Goal: Use online tool/utility: Use online tool/utility

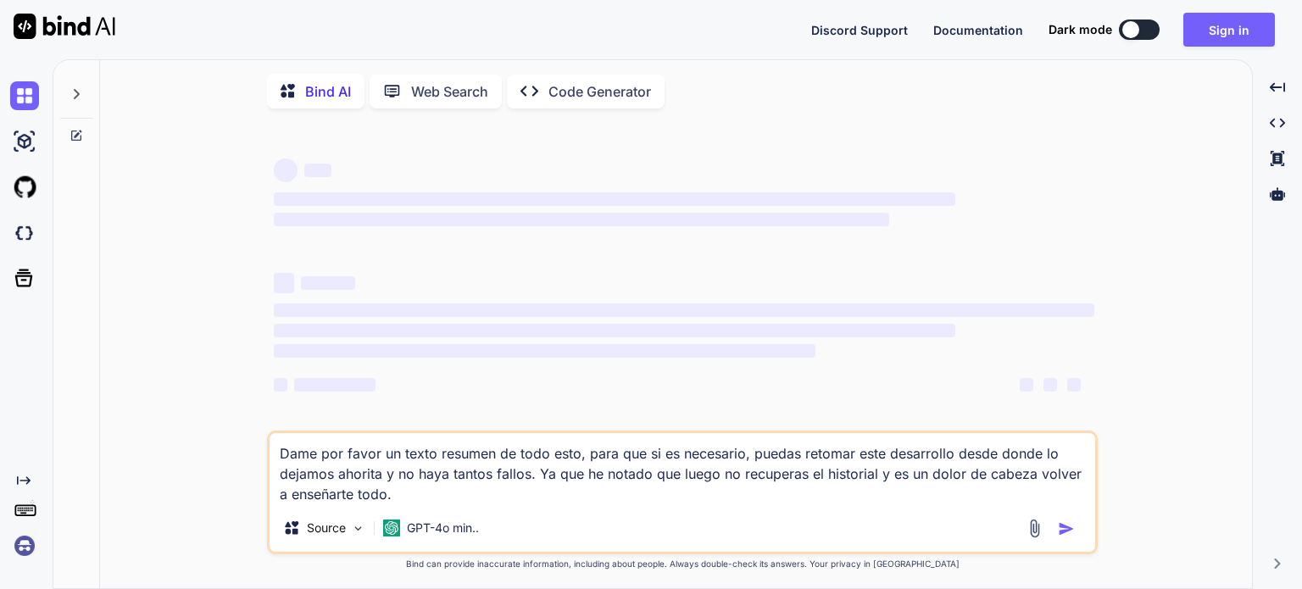
type textarea "x"
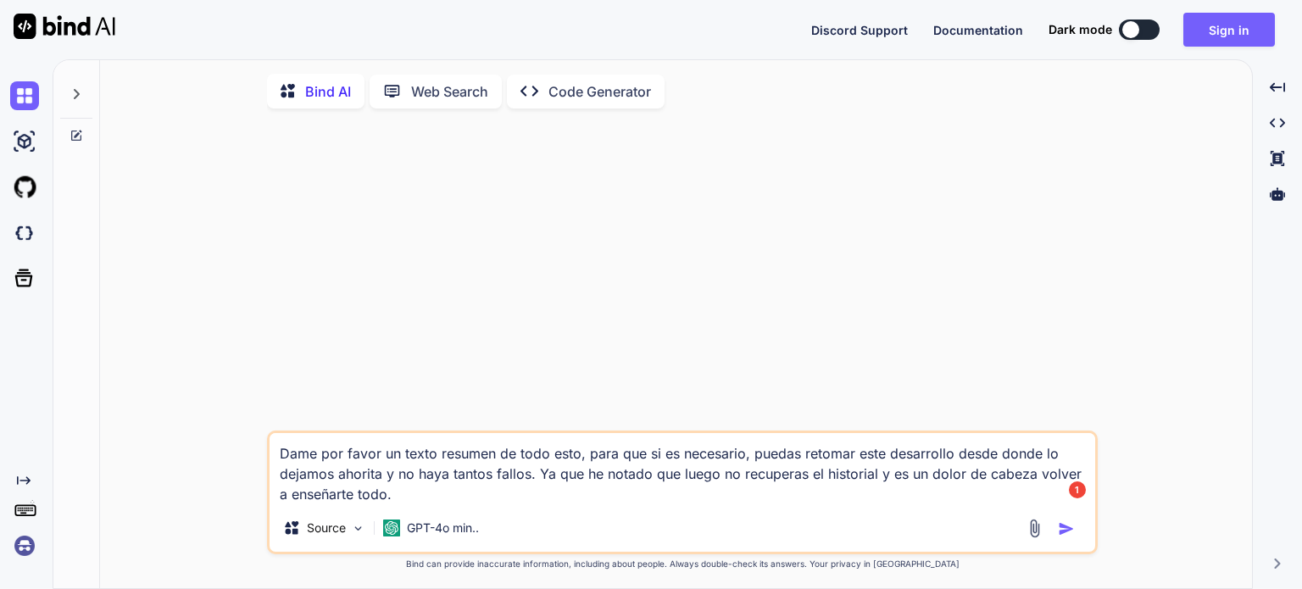
click at [19, 553] on img at bounding box center [24, 545] width 29 height 29
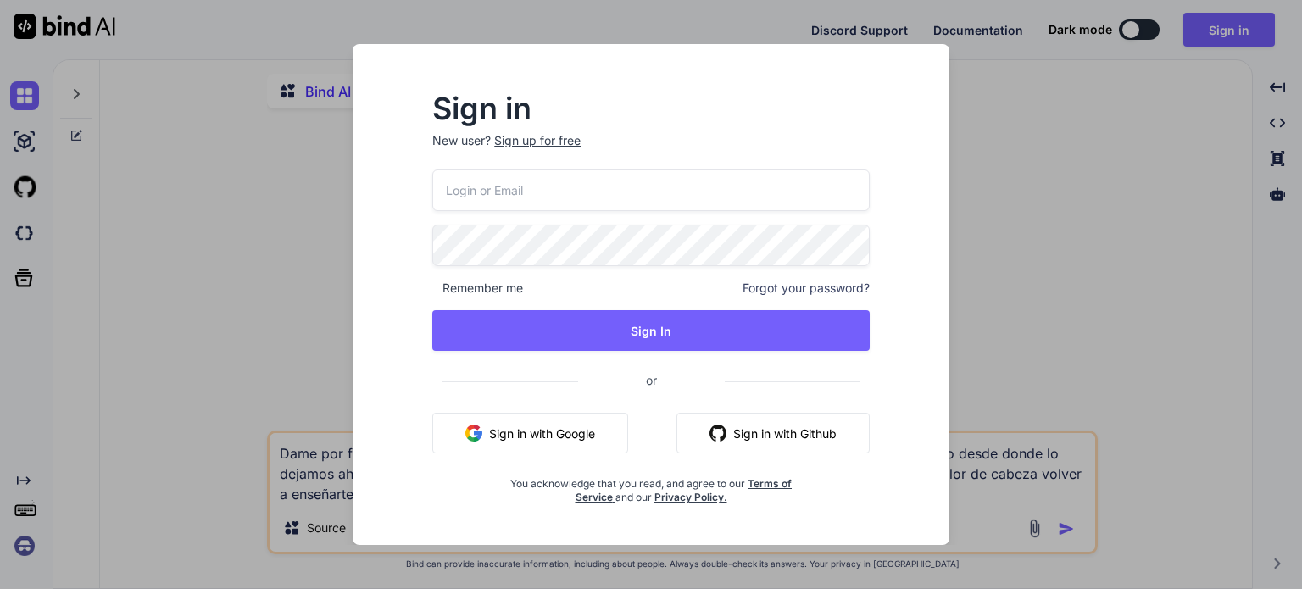
click at [543, 442] on button "Sign in with Google" at bounding box center [530, 433] width 196 height 41
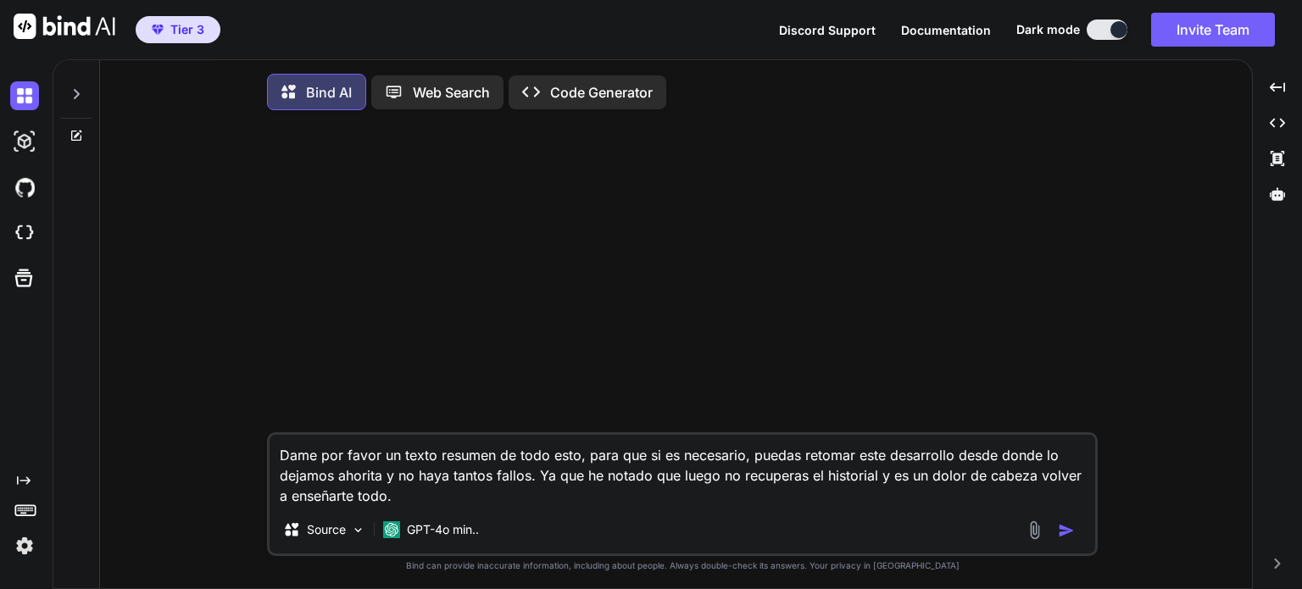
click at [82, 95] on icon at bounding box center [76, 94] width 14 height 14
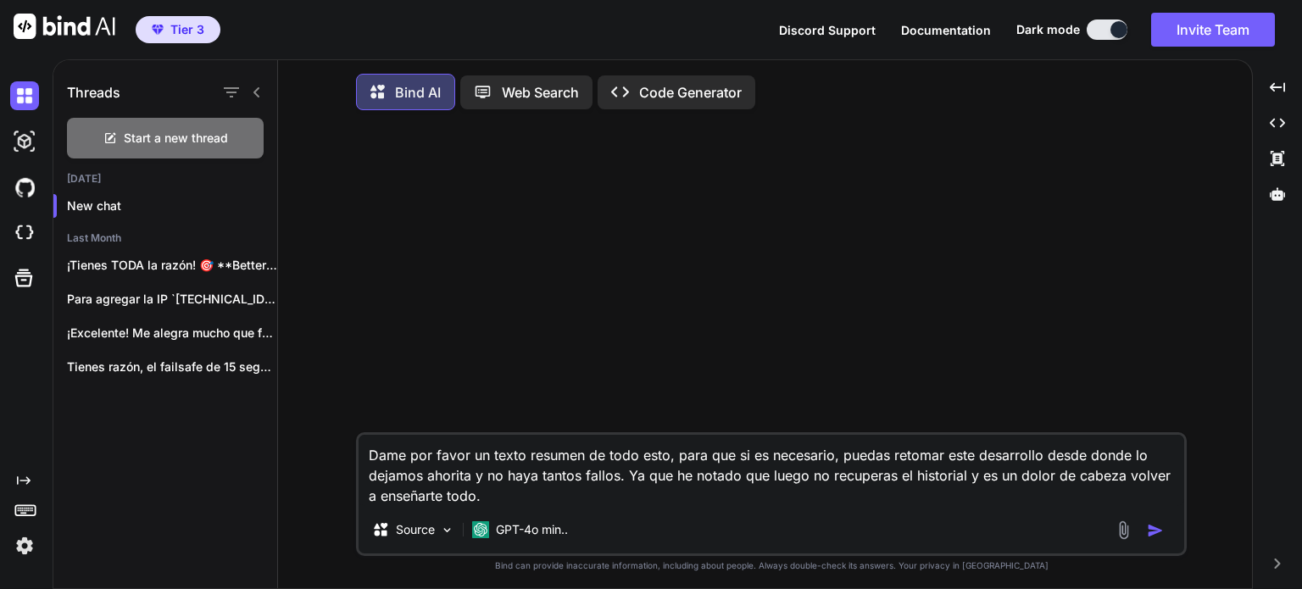
click at [671, 83] on p "Code Generator" at bounding box center [690, 92] width 103 height 20
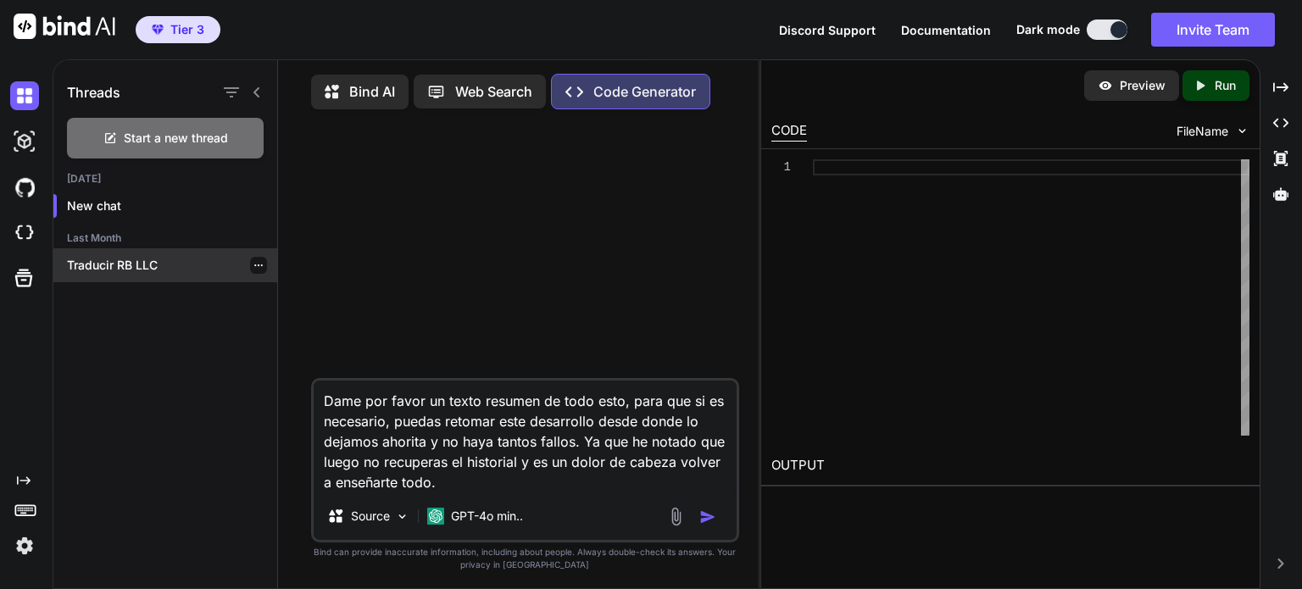
click at [132, 267] on p "Traducir RB LLC" at bounding box center [172, 265] width 210 height 17
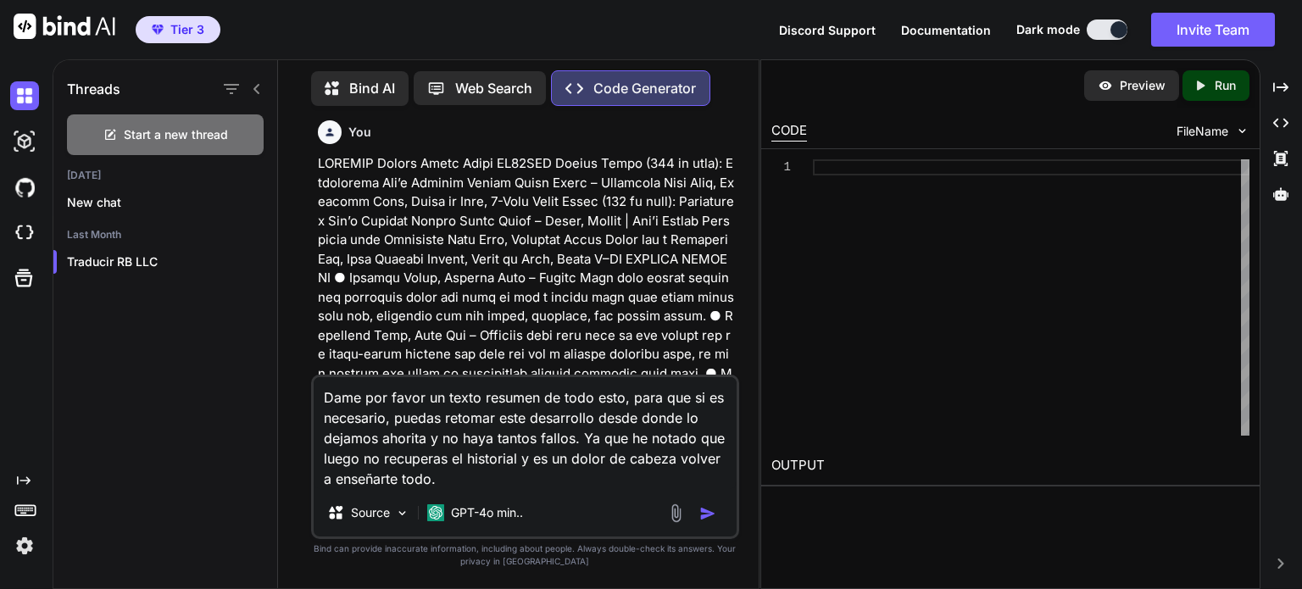
scroll to position [2731, 0]
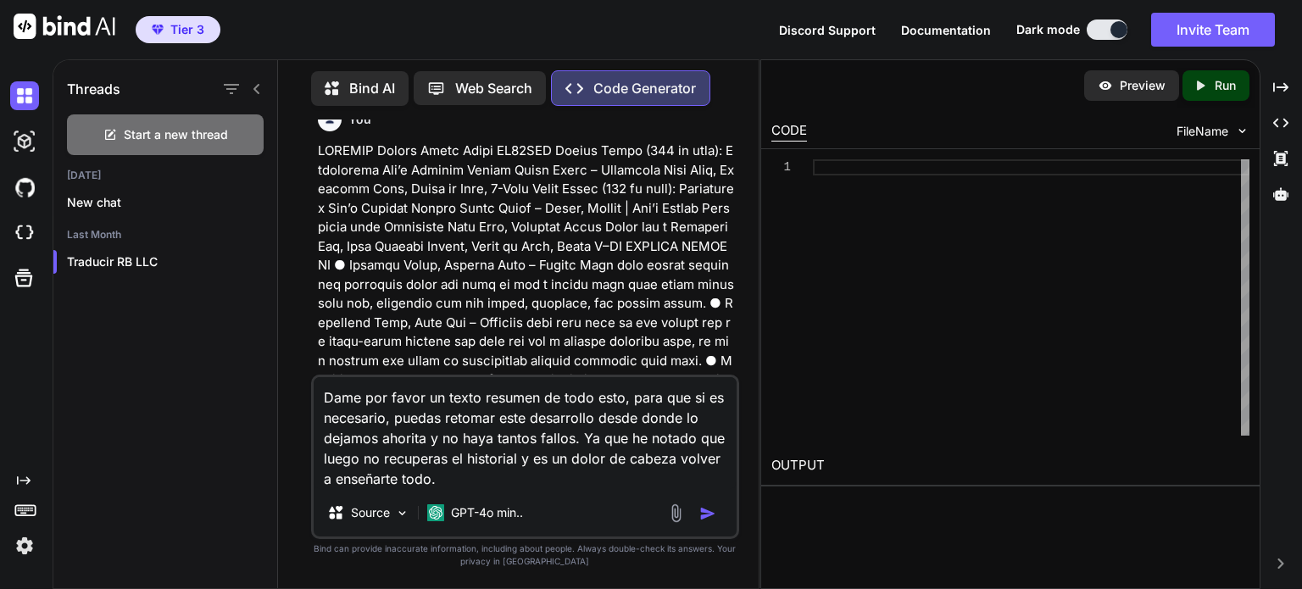
click at [533, 442] on textarea "Dame por favor un texto resumen de todo esto, para que si es necesario, puedas …" at bounding box center [525, 433] width 423 height 112
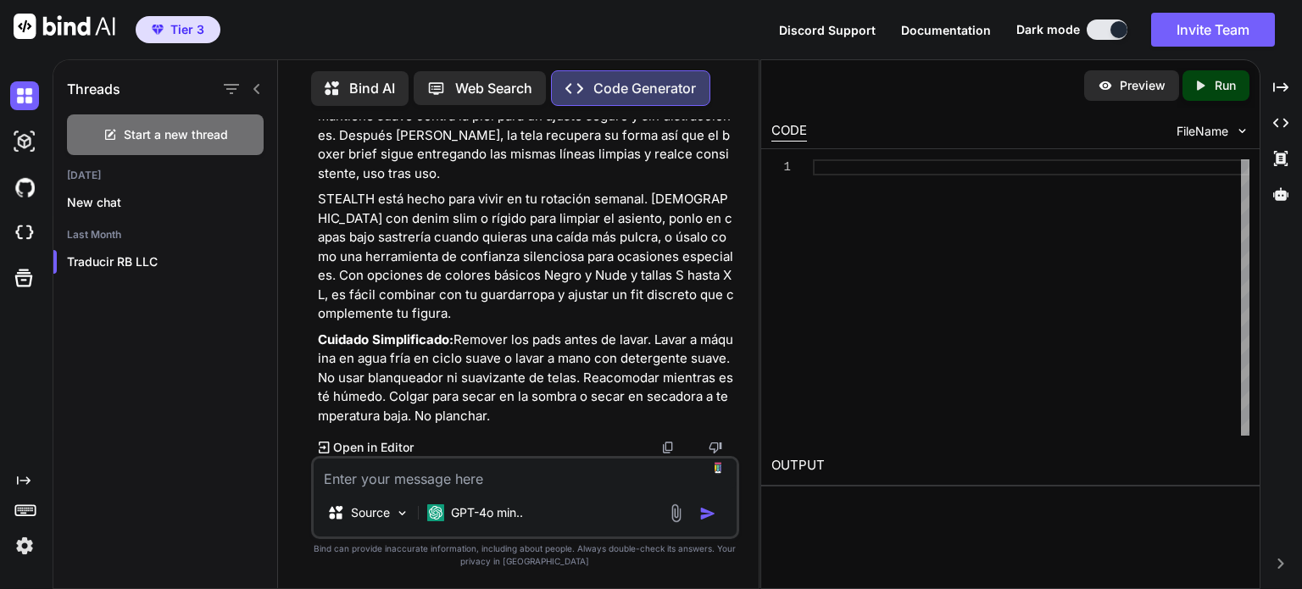
scroll to position [4888, 0]
